Goal: Task Accomplishment & Management: Use online tool/utility

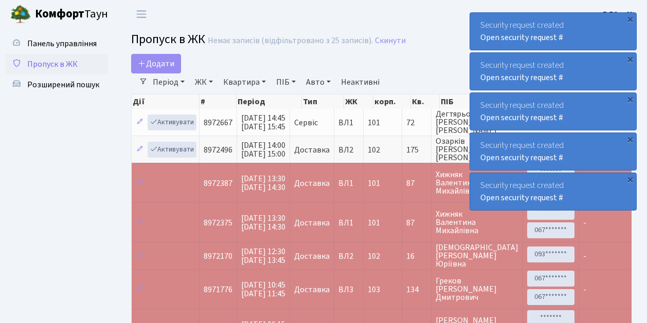
select select "25"
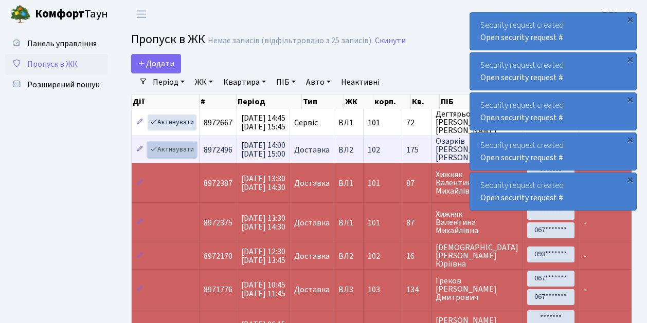
click at [168, 145] on link "Активувати" at bounding box center [172, 150] width 49 height 16
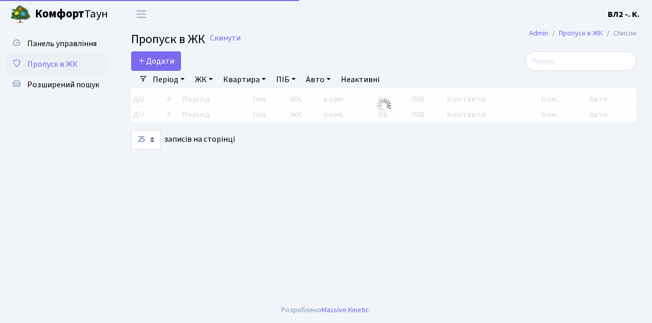
select select "25"
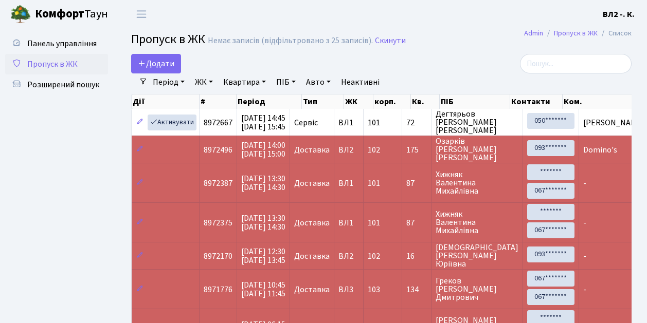
click at [57, 64] on span "Пропуск в ЖК" at bounding box center [52, 64] width 50 height 11
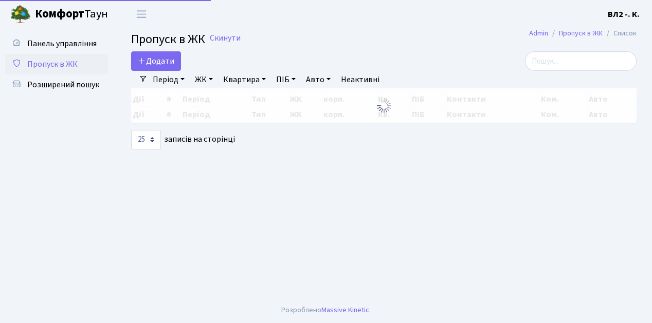
select select "25"
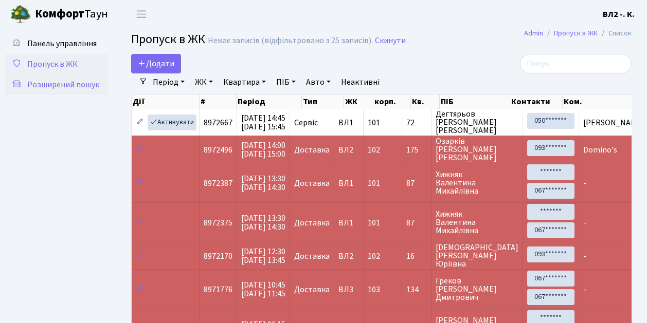
click at [86, 87] on span "Розширений пошук" at bounding box center [63, 84] width 72 height 11
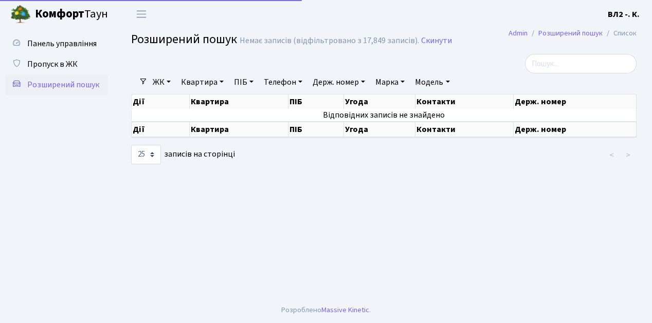
select select "25"
click at [190, 85] on link "Квартира" at bounding box center [202, 82] width 51 height 17
click at [203, 104] on input "text" at bounding box center [207, 103] width 60 height 20
type input "62"
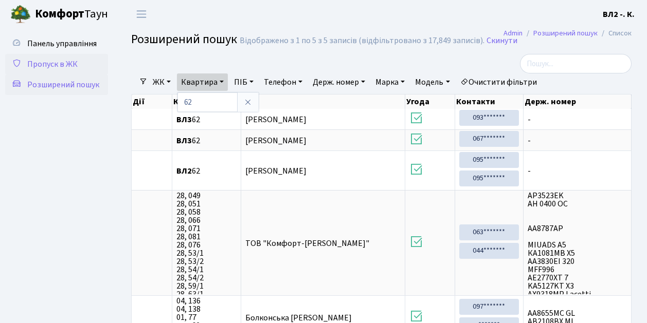
click at [55, 67] on span "Пропуск в ЖК" at bounding box center [52, 64] width 50 height 11
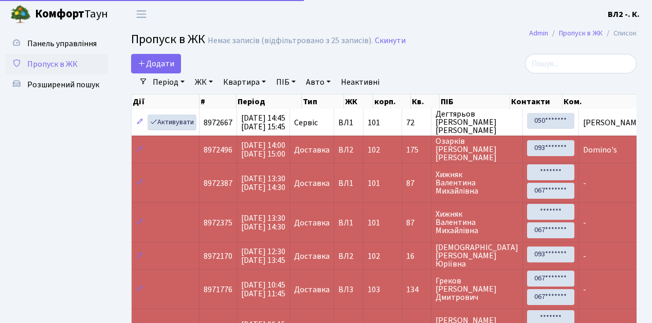
select select "25"
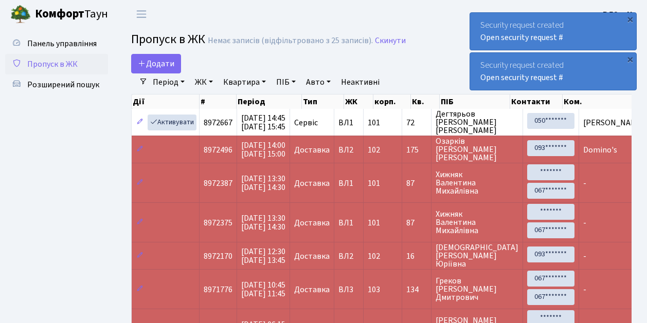
click at [51, 66] on span "Пропуск в ЖК" at bounding box center [52, 64] width 50 height 11
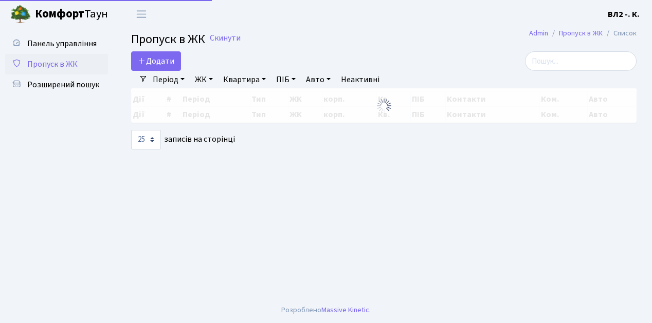
select select "25"
